Goal: Communication & Community: Ask a question

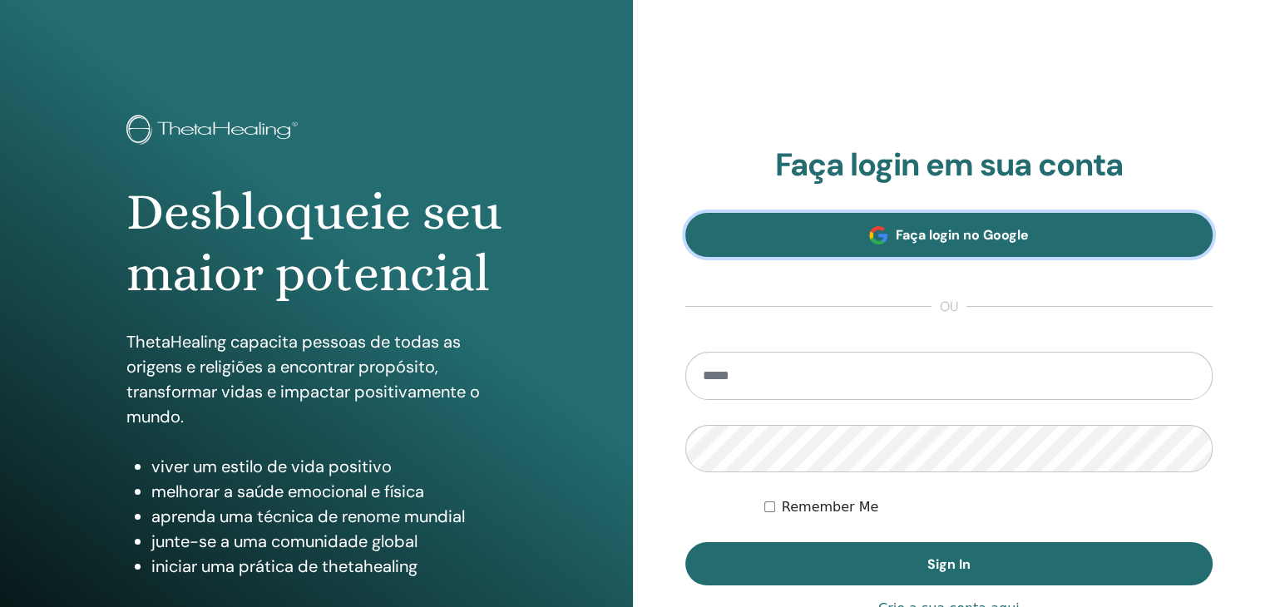
click at [837, 243] on link "Faça login no Google" at bounding box center [950, 235] width 528 height 44
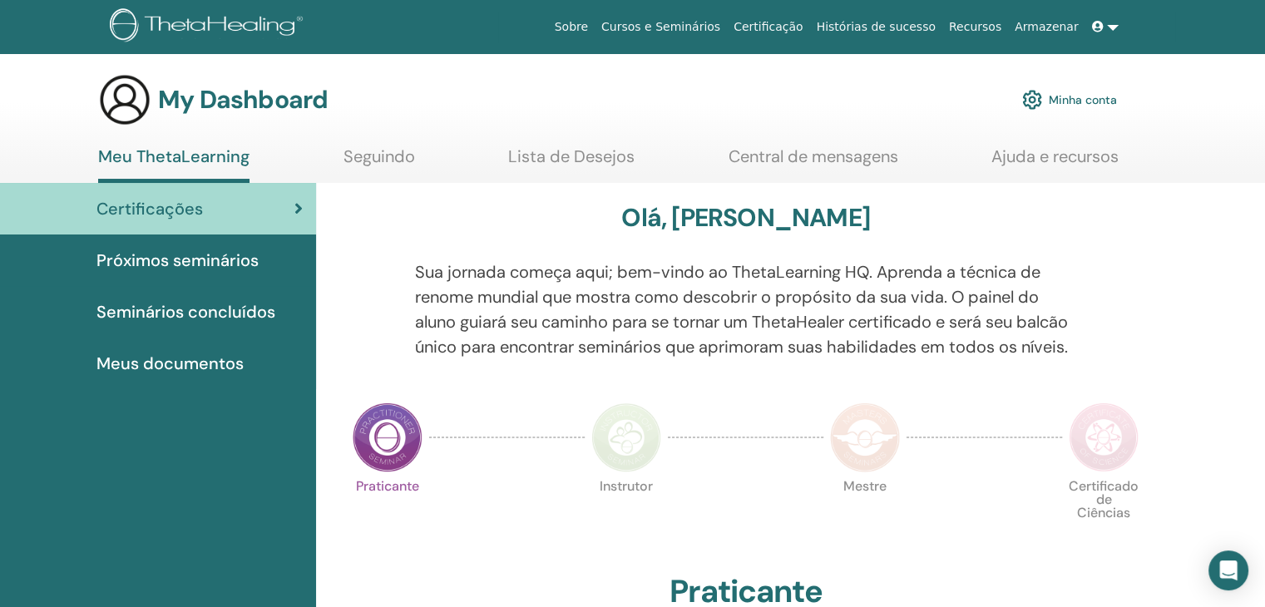
click at [1107, 32] on span at bounding box center [1099, 26] width 15 height 13
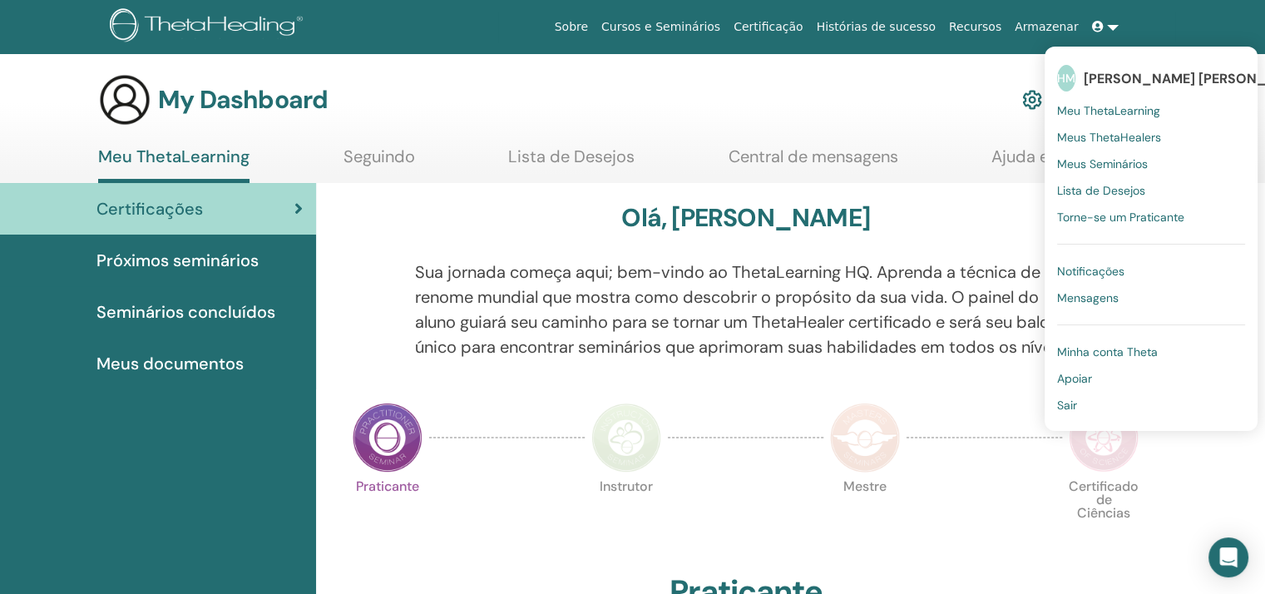
click at [1095, 300] on span "Mensagens" at bounding box center [1088, 297] width 62 height 15
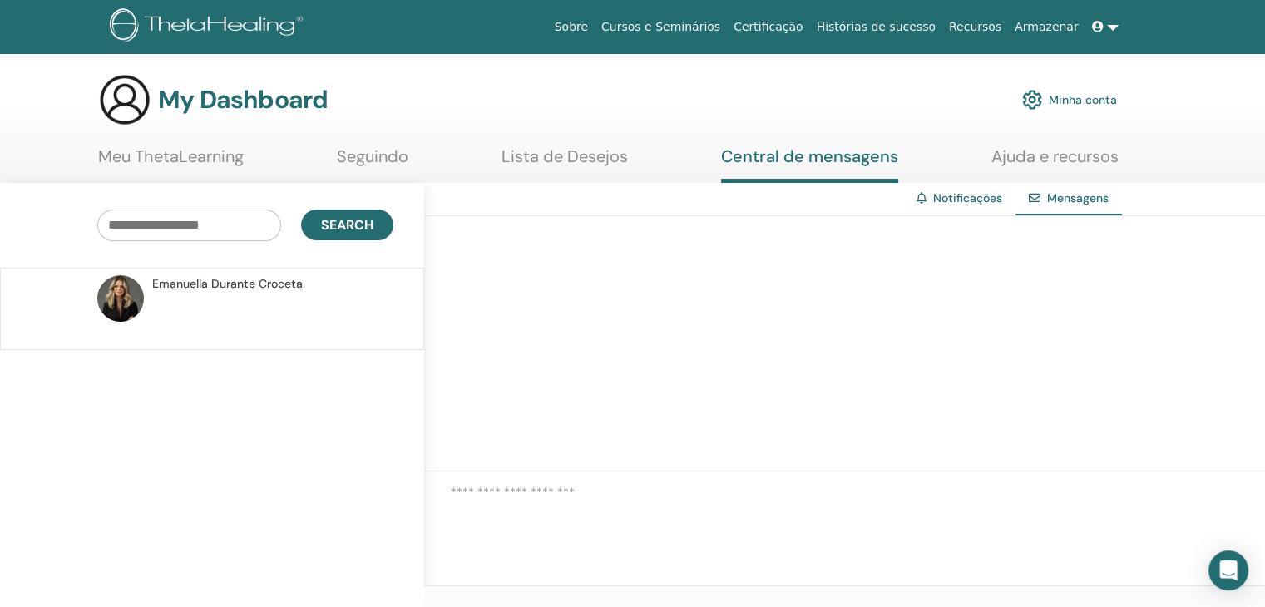
click at [173, 278] on span "[PERSON_NAME]" at bounding box center [227, 283] width 151 height 17
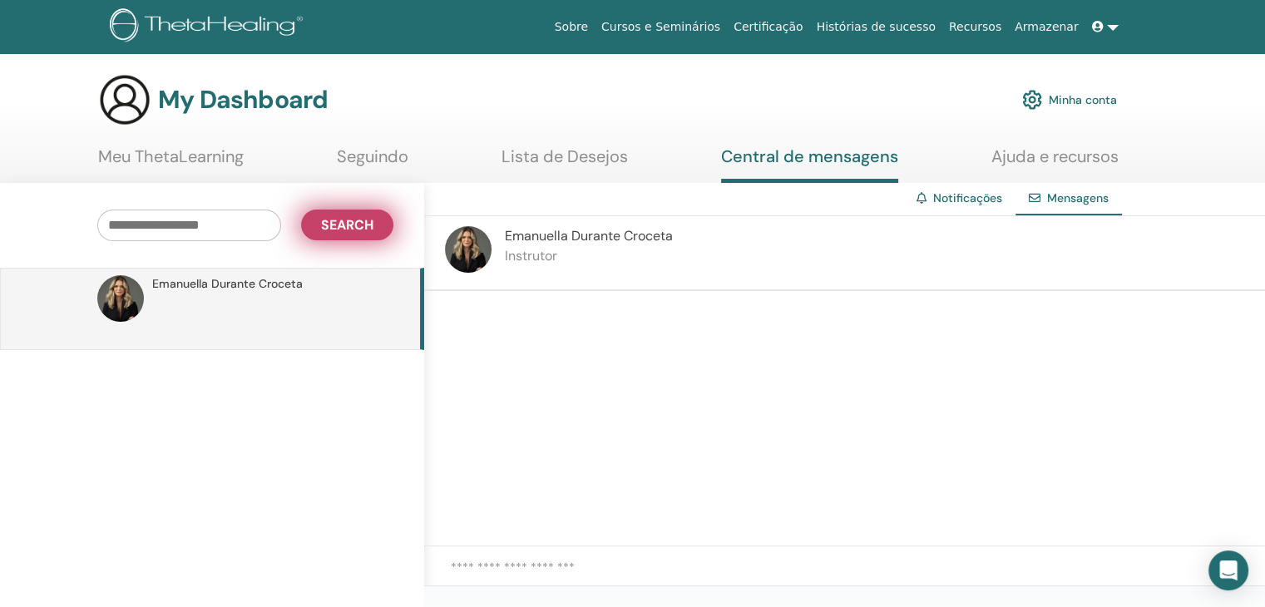
click at [327, 230] on span "Search" at bounding box center [347, 224] width 52 height 17
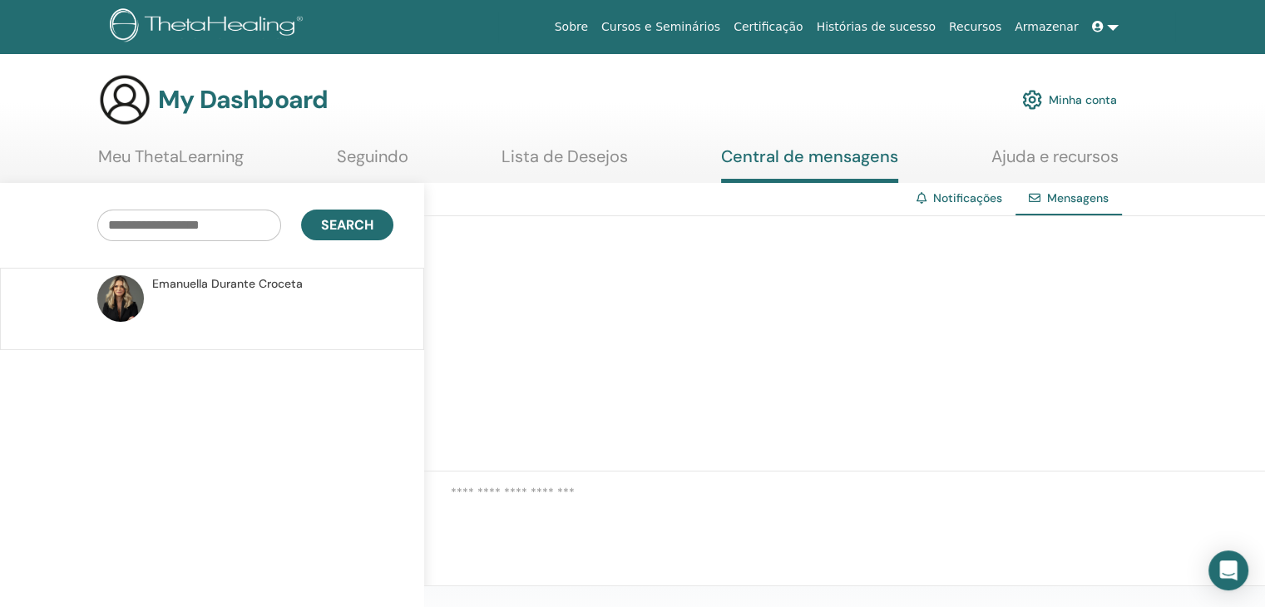
click at [224, 289] on span "[PERSON_NAME]" at bounding box center [227, 283] width 151 height 17
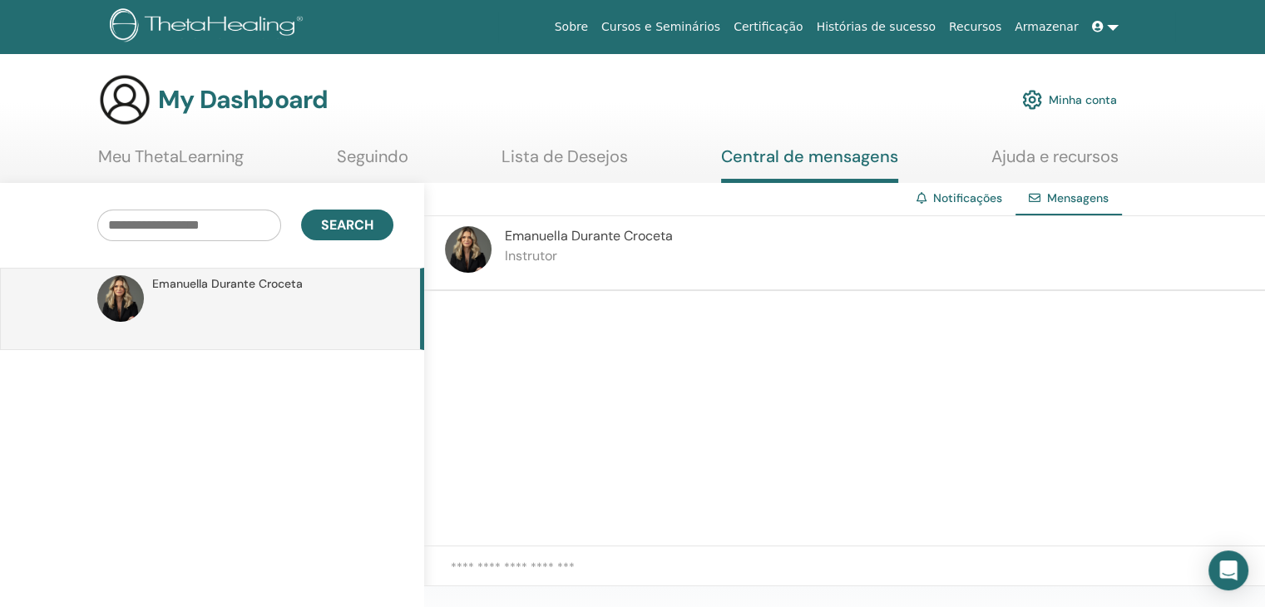
click at [1052, 22] on link "Armazenar" at bounding box center [1046, 27] width 77 height 31
